Goal: Information Seeking & Learning: Learn about a topic

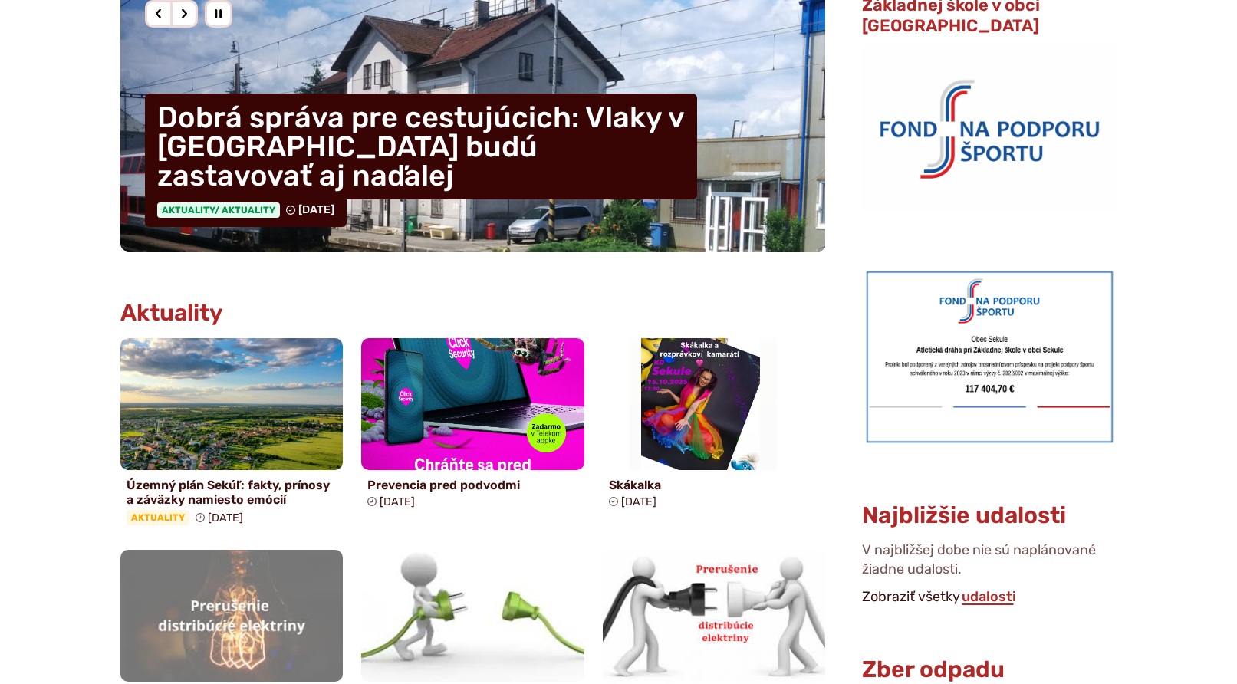
scroll to position [522, 0]
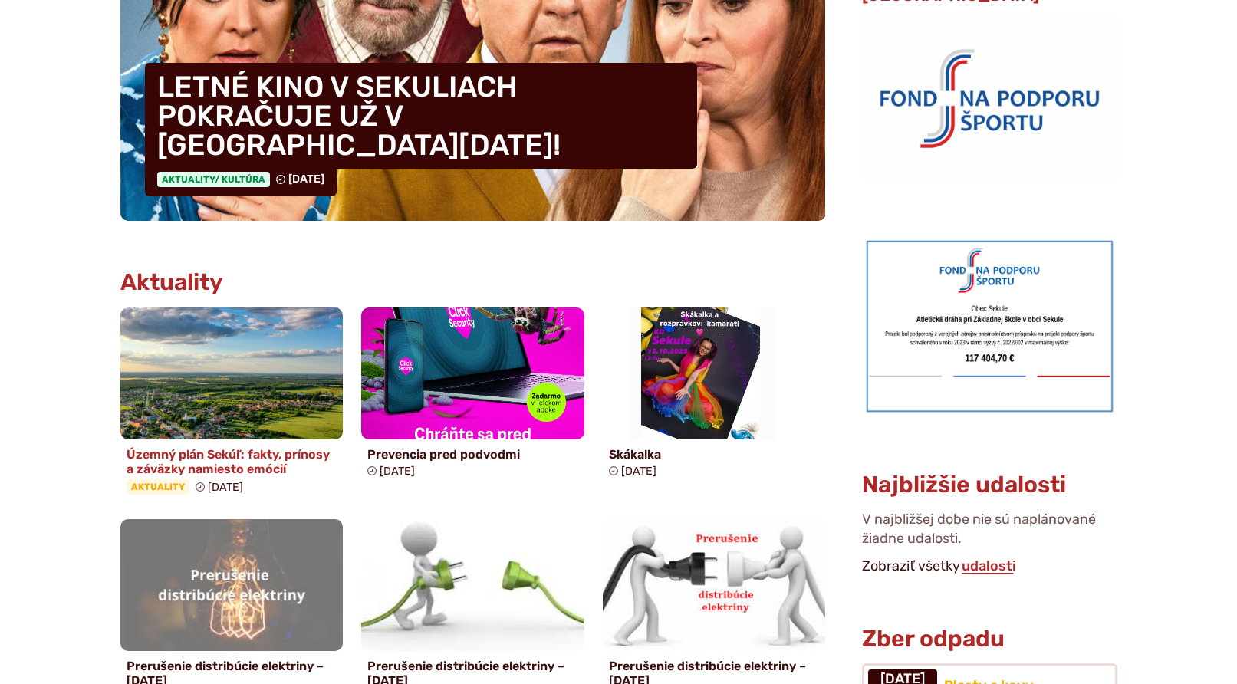
click at [235, 458] on h4 "Územný plán Sekúľ: fakty, prínosy a záväzky namiesto emócií" at bounding box center [232, 461] width 211 height 29
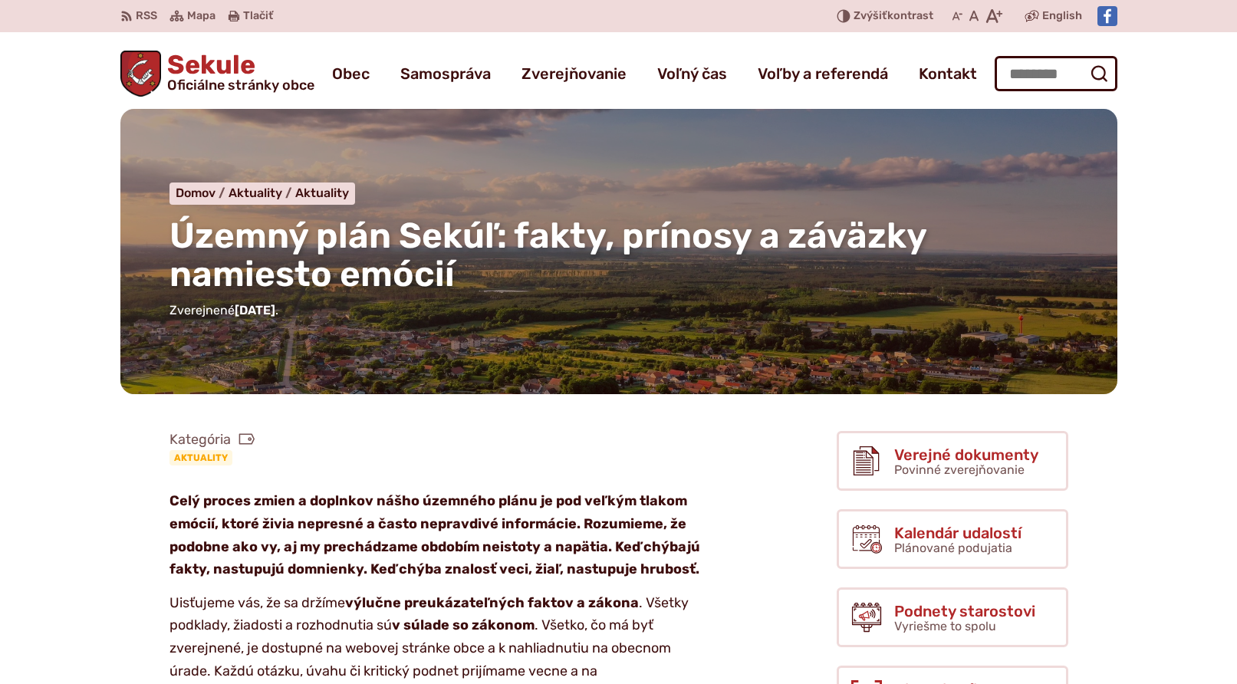
click at [1109, 22] on img at bounding box center [1108, 16] width 20 height 20
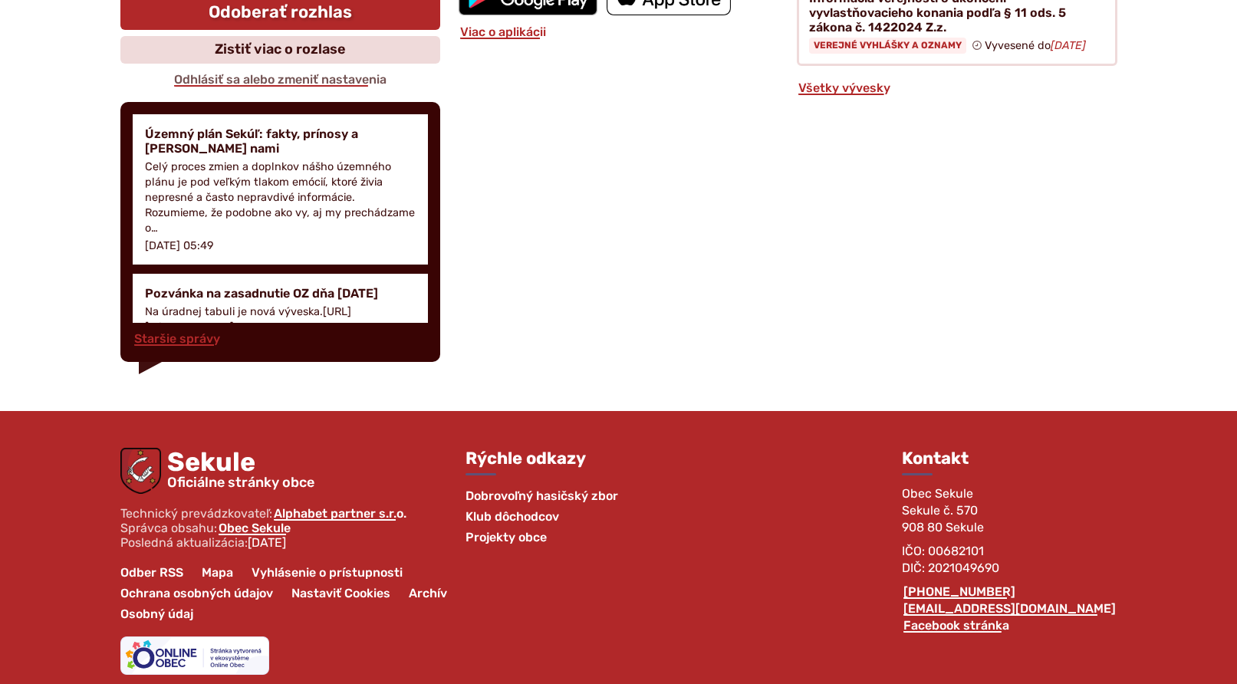
scroll to position [3588, 0]
